Goal: Task Accomplishment & Management: Complete application form

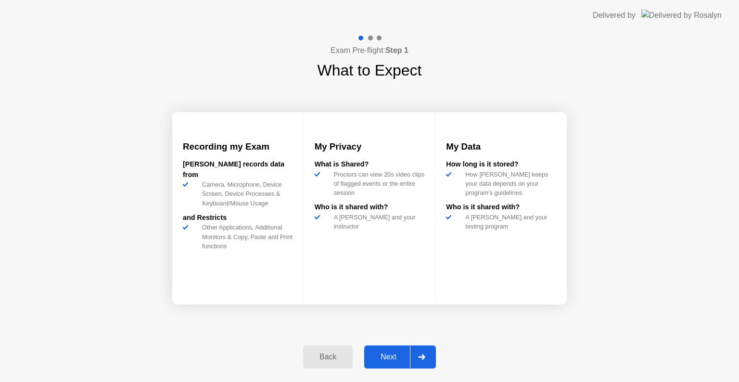
click at [393, 361] on div "Next" at bounding box center [388, 357] width 43 height 9
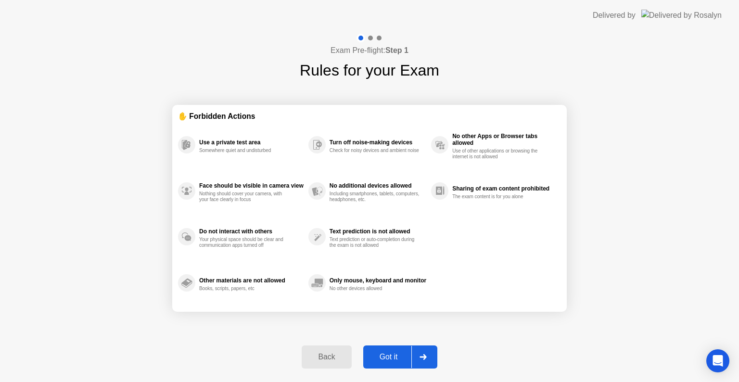
click at [404, 358] on div "Got it" at bounding box center [388, 357] width 45 height 9
select select "**********"
select select "*******"
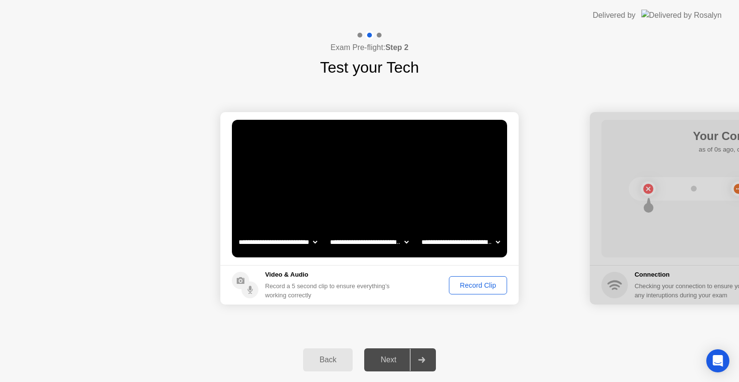
click at [461, 286] on div "Record Clip" at bounding box center [477, 286] width 51 height 8
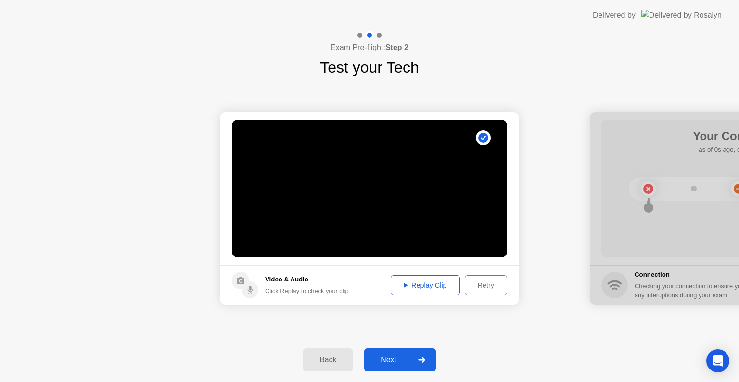
click at [437, 287] on div "Replay Clip" at bounding box center [425, 286] width 63 height 8
click at [394, 358] on div "Next" at bounding box center [388, 360] width 43 height 9
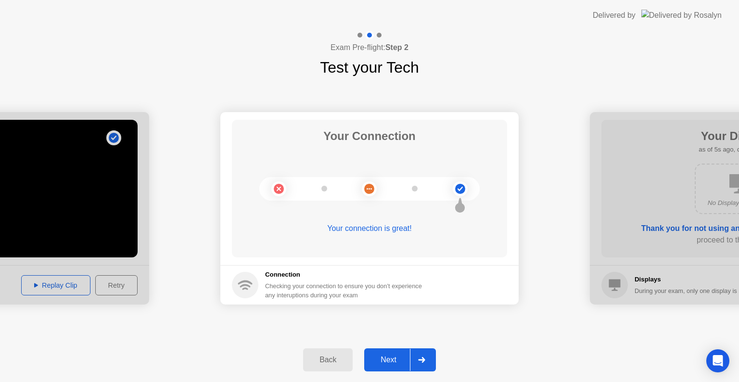
click at [395, 361] on div "Next" at bounding box center [388, 360] width 43 height 9
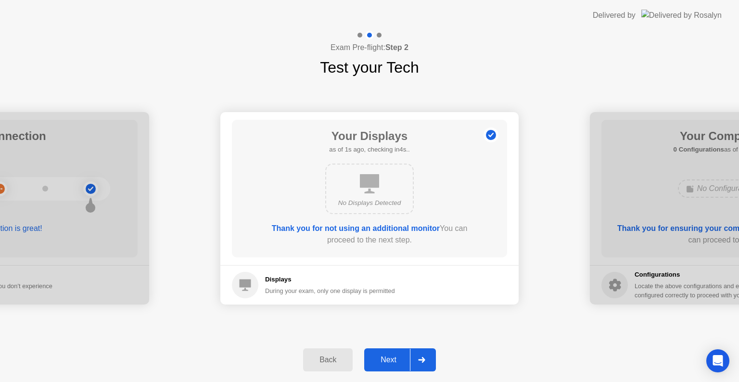
click at [394, 356] on div "Next" at bounding box center [388, 360] width 43 height 9
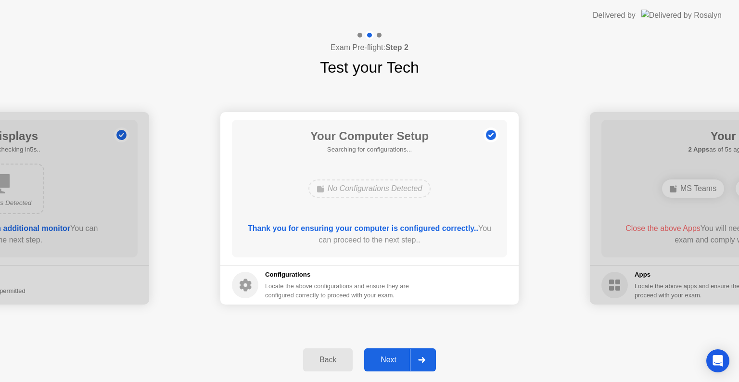
click at [397, 358] on div "Next" at bounding box center [388, 360] width 43 height 9
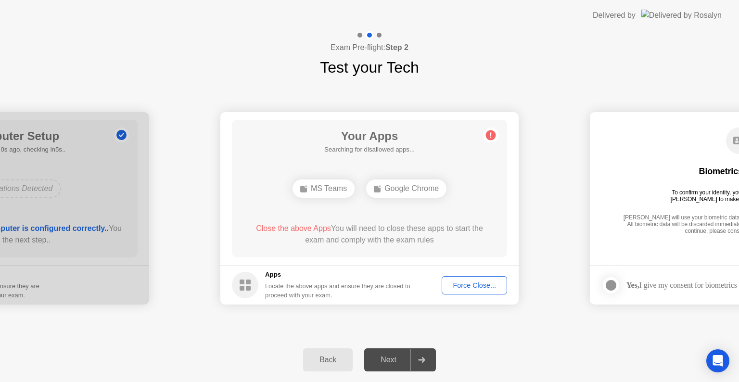
click at [459, 285] on div "Force Close..." at bounding box center [474, 286] width 59 height 8
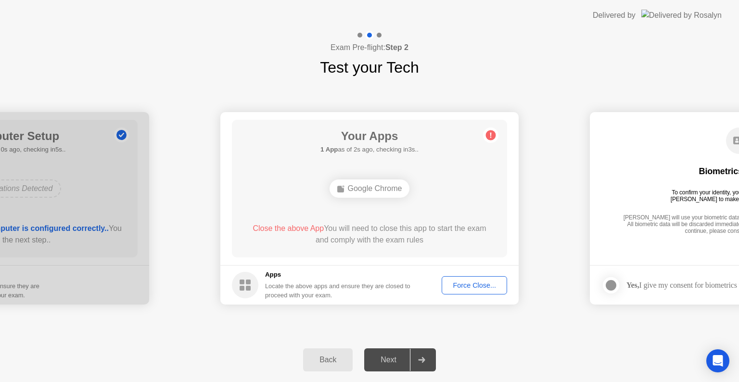
click at [460, 284] on div "Force Close..." at bounding box center [474, 286] width 59 height 8
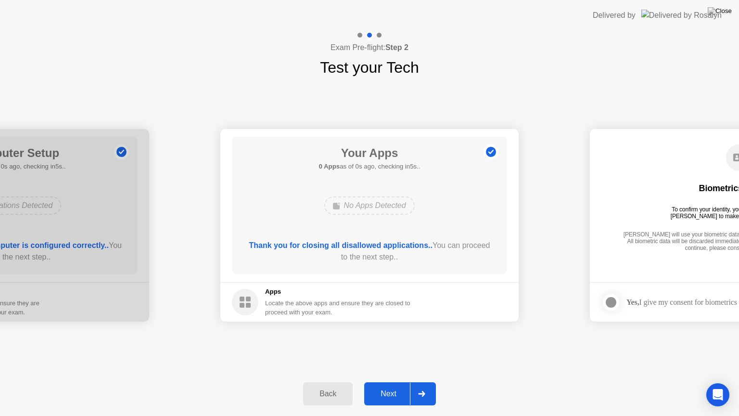
click at [394, 382] on button "Next" at bounding box center [400, 393] width 72 height 23
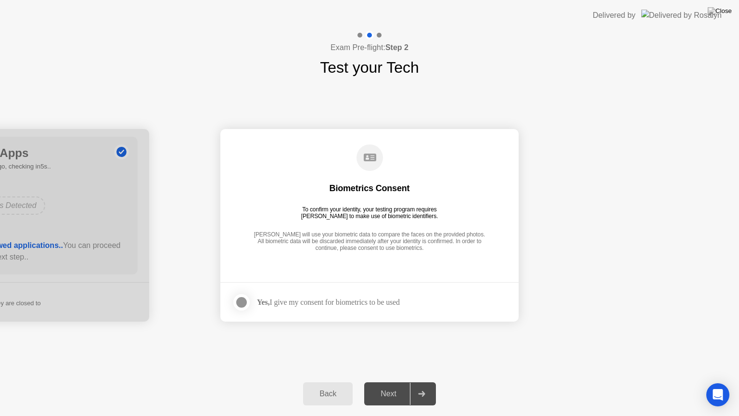
click at [237, 301] on div at bounding box center [242, 302] width 12 height 12
click at [390, 382] on div "Next" at bounding box center [388, 393] width 43 height 9
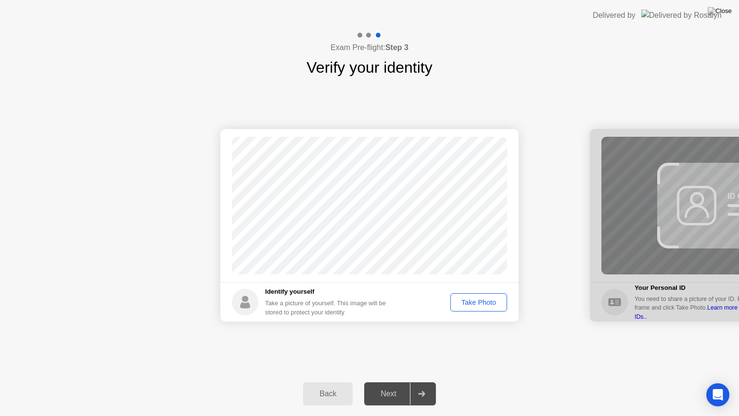
click at [471, 303] on div "Take Photo" at bounding box center [479, 302] width 50 height 8
click at [395, 382] on div "Next" at bounding box center [388, 393] width 43 height 9
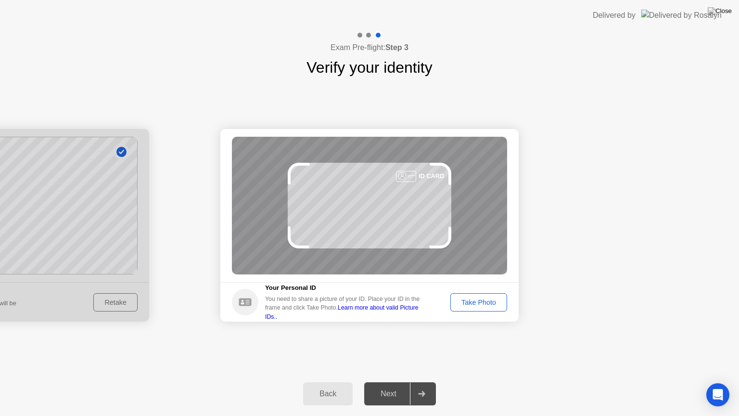
click at [467, 305] on div "Take Photo" at bounding box center [479, 302] width 50 height 8
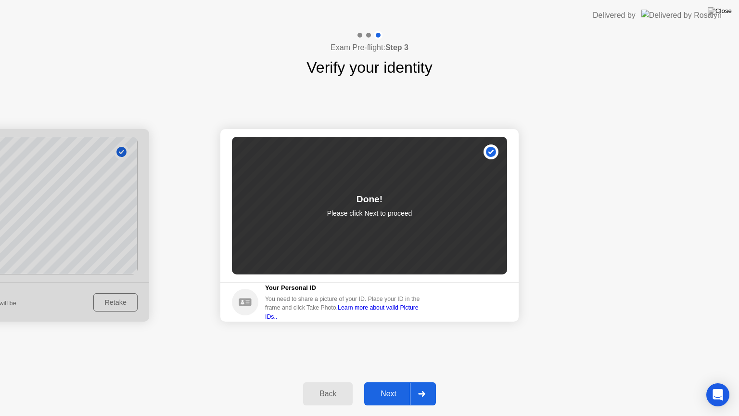
click at [396, 382] on div "Next" at bounding box center [388, 393] width 43 height 9
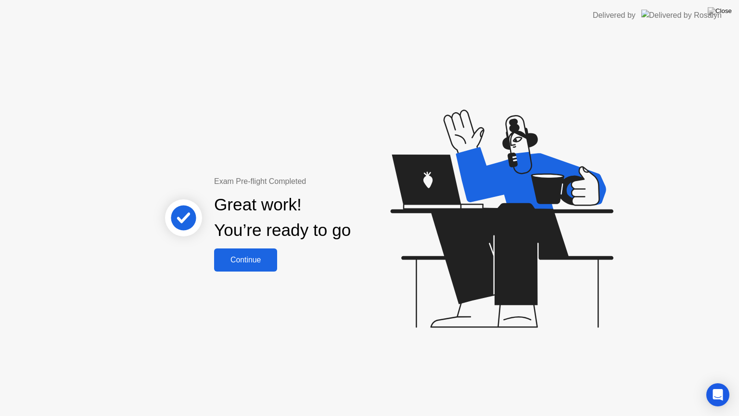
click at [251, 258] on div "Continue" at bounding box center [245, 260] width 57 height 9
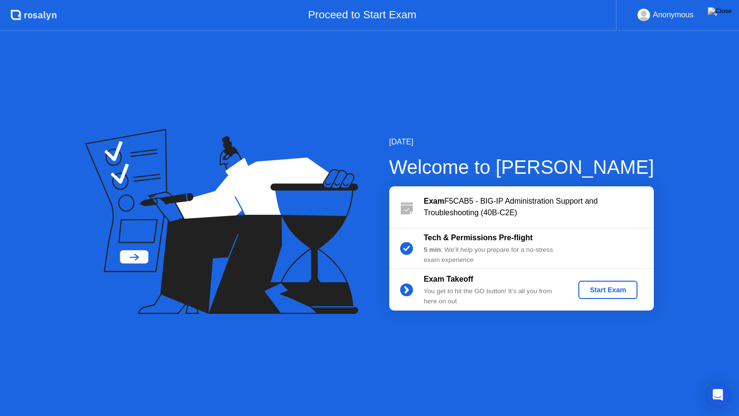
click at [604, 288] on div "Start Exam" at bounding box center [607, 290] width 51 height 8
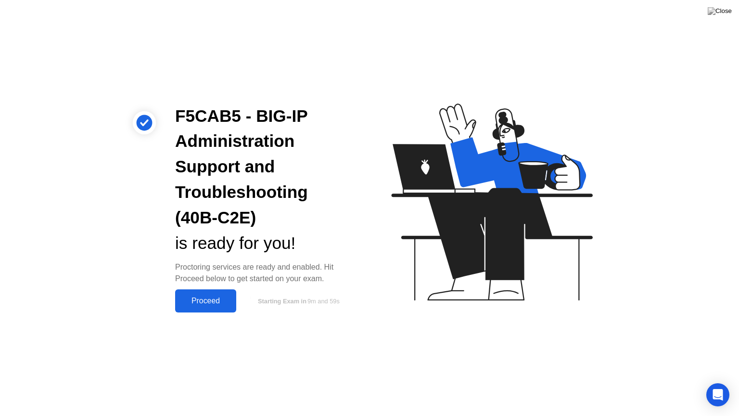
click at [214, 299] on div "Proceed" at bounding box center [205, 300] width 55 height 9
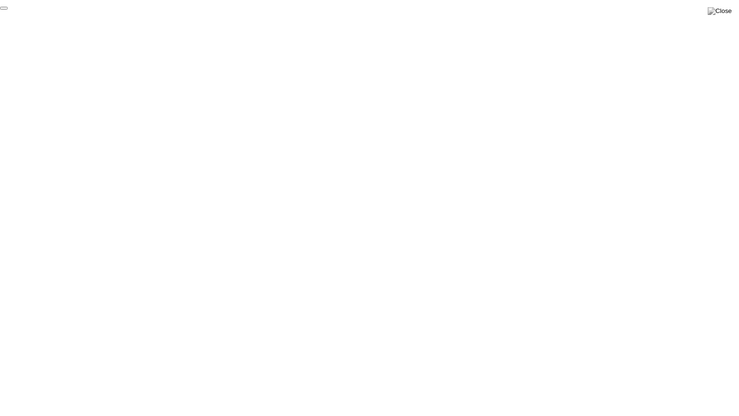
click div "End Proctoring Session"
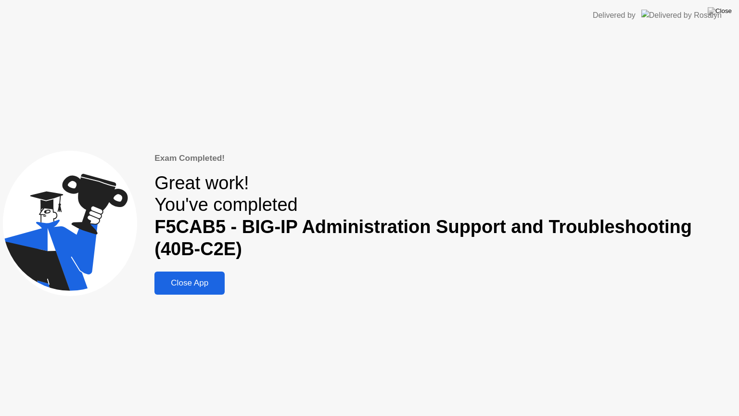
click at [167, 286] on div "Close App" at bounding box center [189, 283] width 64 height 10
